Goal: Navigation & Orientation: Understand site structure

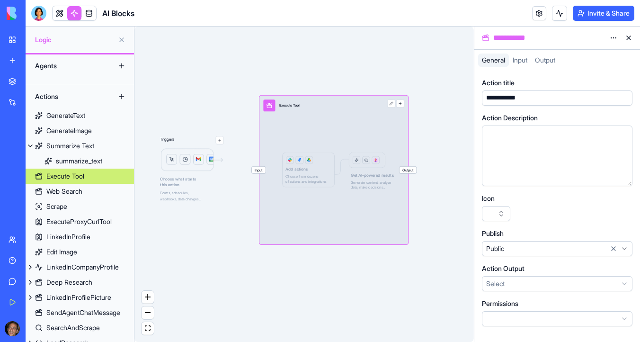
click at [57, 97] on div "Actions" at bounding box center [68, 96] width 76 height 15
click at [44, 98] on div "Actions" at bounding box center [68, 96] width 76 height 15
click at [55, 12] on link at bounding box center [60, 13] width 14 height 14
click at [72, 13] on link at bounding box center [74, 13] width 14 height 14
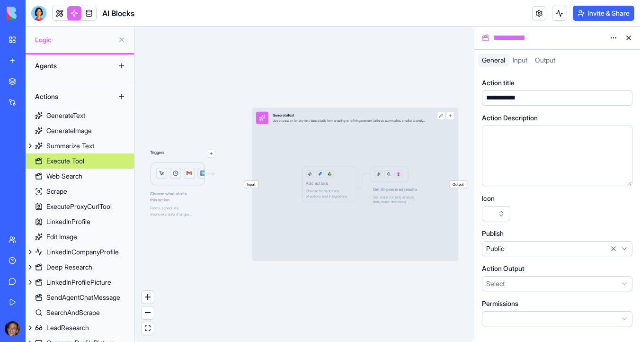
click at [629, 40] on button at bounding box center [628, 37] width 15 height 15
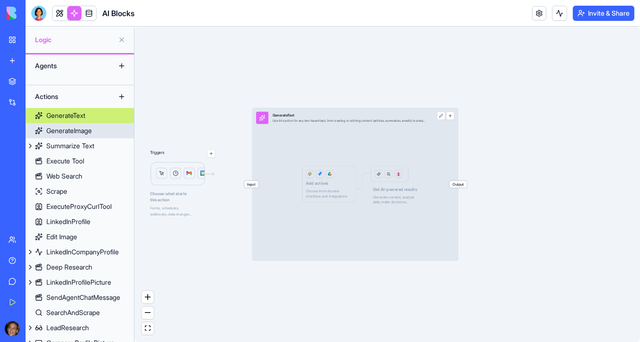
click at [57, 129] on div "GenerateImage" at bounding box center [68, 130] width 45 height 9
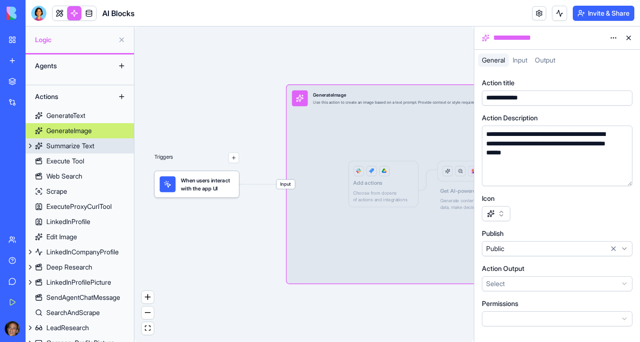
click at [58, 141] on div "Summarize Text" at bounding box center [70, 145] width 48 height 9
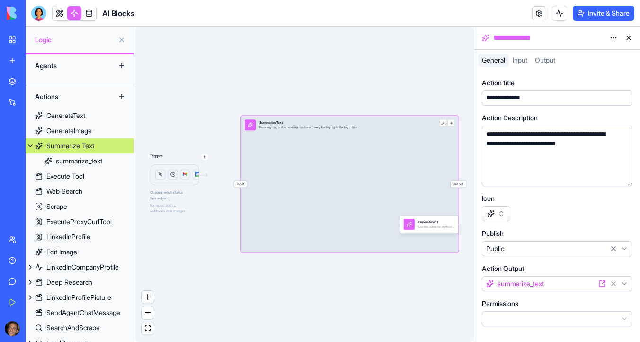
click at [57, 162] on div "summarize_text" at bounding box center [79, 160] width 46 height 9
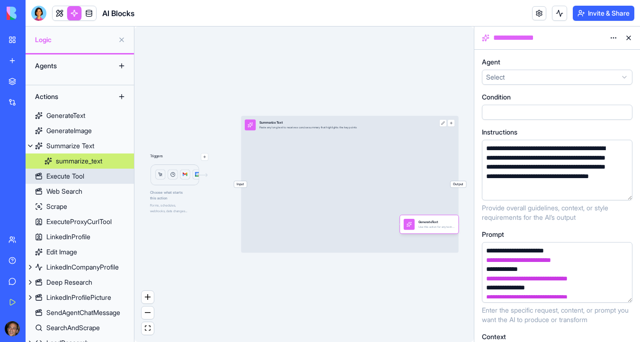
click at [57, 179] on div "Execute Tool" at bounding box center [65, 175] width 38 height 9
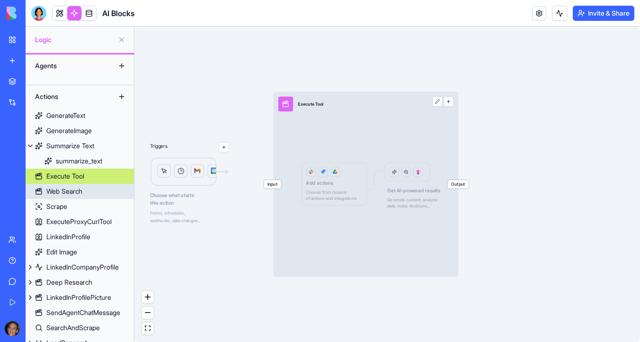
click at [57, 191] on div "Web Search" at bounding box center [64, 190] width 36 height 9
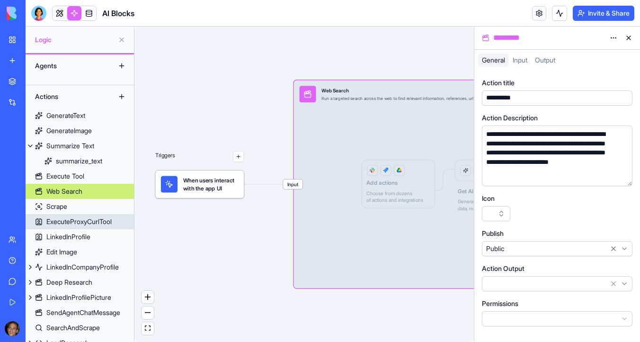
click at [58, 216] on link "ExecuteProxyCurlTool" at bounding box center [80, 221] width 108 height 15
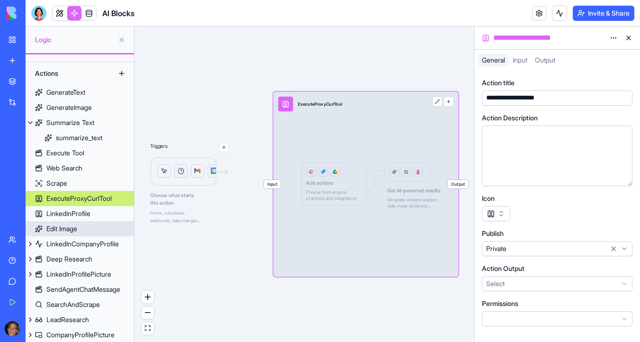
click at [58, 231] on div "Edit Image" at bounding box center [61, 228] width 31 height 9
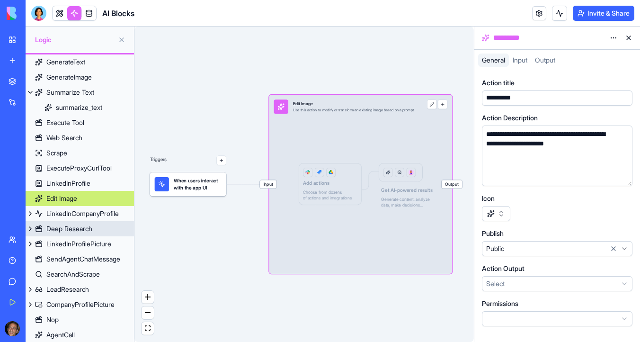
scroll to position [53, 0]
click at [146, 324] on button "fit view" at bounding box center [147, 328] width 12 height 13
click at [147, 327] on icon "fit view" at bounding box center [148, 327] width 6 height 5
click at [146, 326] on icon "fit view" at bounding box center [148, 327] width 6 height 5
click at [150, 310] on button "zoom out" at bounding box center [147, 312] width 12 height 13
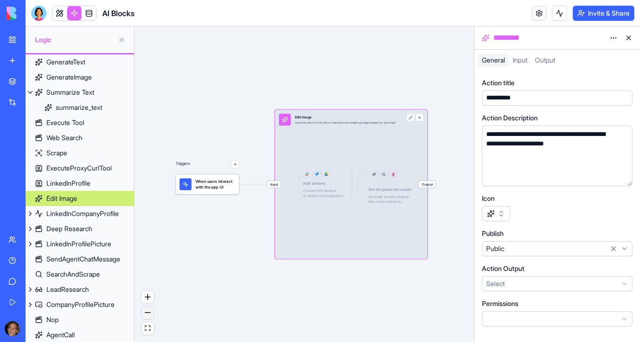
click at [150, 310] on button "zoom out" at bounding box center [147, 312] width 12 height 13
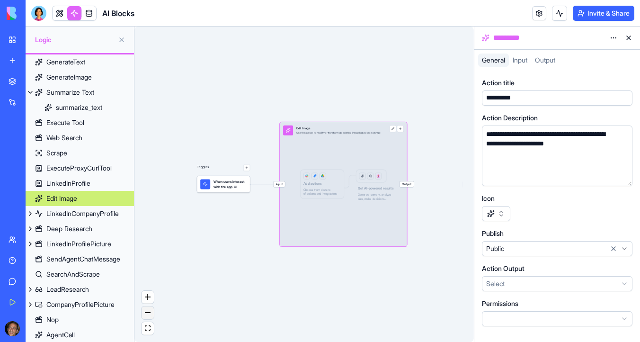
click at [150, 310] on button "zoom out" at bounding box center [147, 312] width 12 height 13
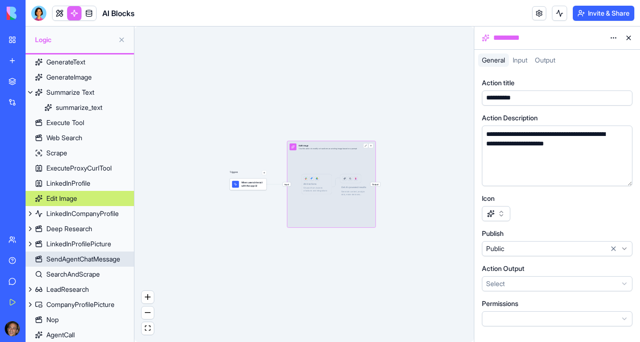
click at [106, 246] on div "LinkedInProfilePicture" at bounding box center [78, 243] width 65 height 9
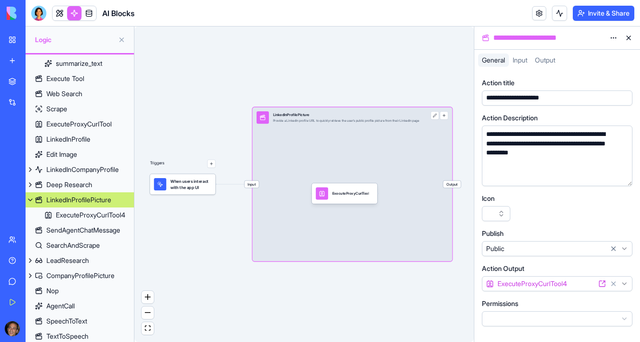
scroll to position [99, 0]
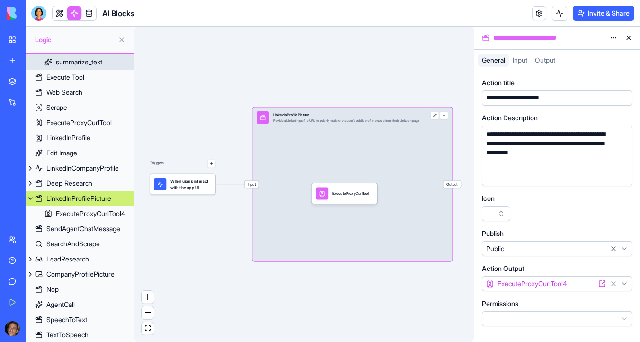
click at [91, 59] on div "summarize_text" at bounding box center [79, 61] width 46 height 9
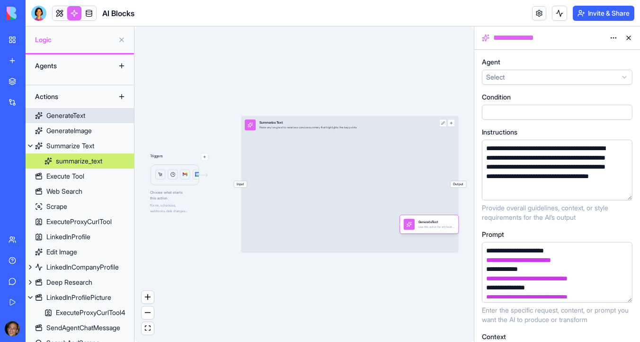
click at [54, 114] on div "GenerateText" at bounding box center [65, 115] width 39 height 9
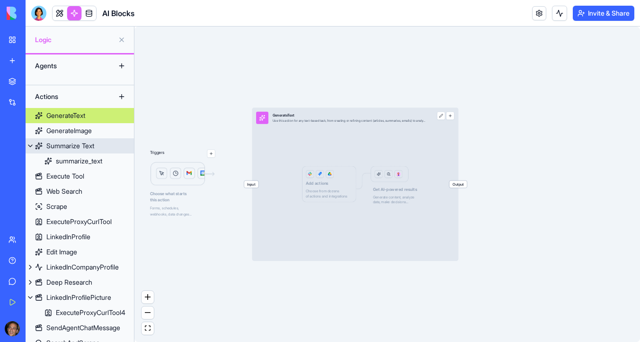
click at [28, 147] on button at bounding box center [30, 145] width 9 height 15
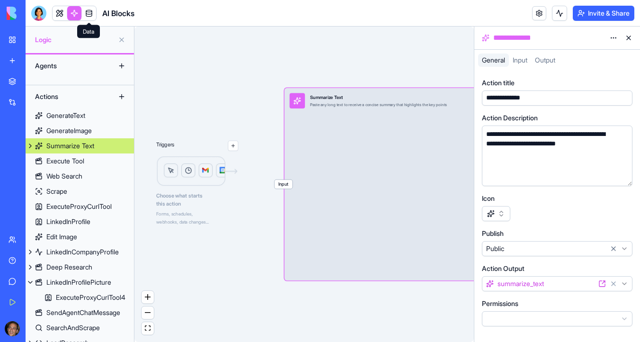
click at [89, 11] on span at bounding box center [89, 13] width 26 height 26
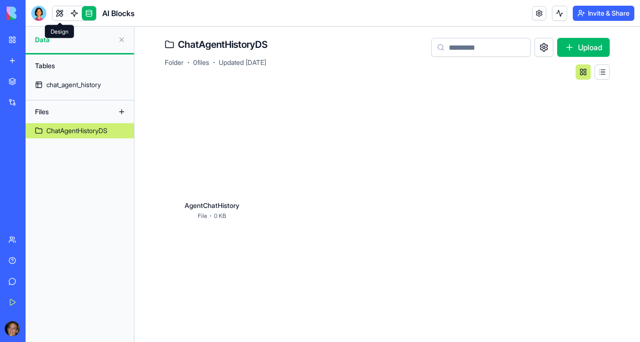
click at [60, 7] on link at bounding box center [60, 13] width 14 height 14
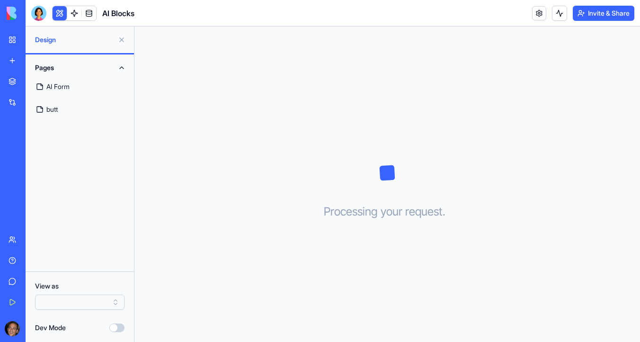
click at [63, 104] on link "butt" at bounding box center [79, 109] width 97 height 23
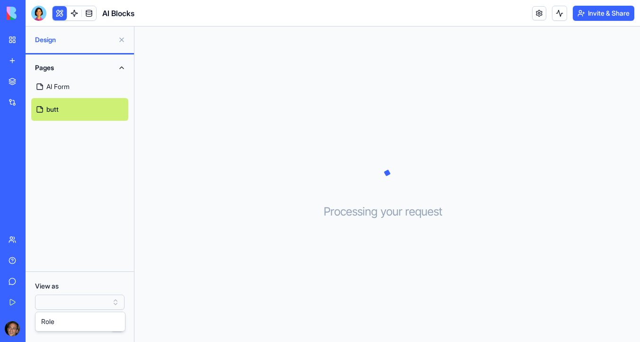
click at [82, 304] on html "BETA My Workspace New app Marketplace Integrations Recent New App Teacher Hours…" at bounding box center [320, 171] width 640 height 342
click at [75, 327] on div "Dev Mode" at bounding box center [79, 327] width 89 height 9
